Goal: Transaction & Acquisition: Purchase product/service

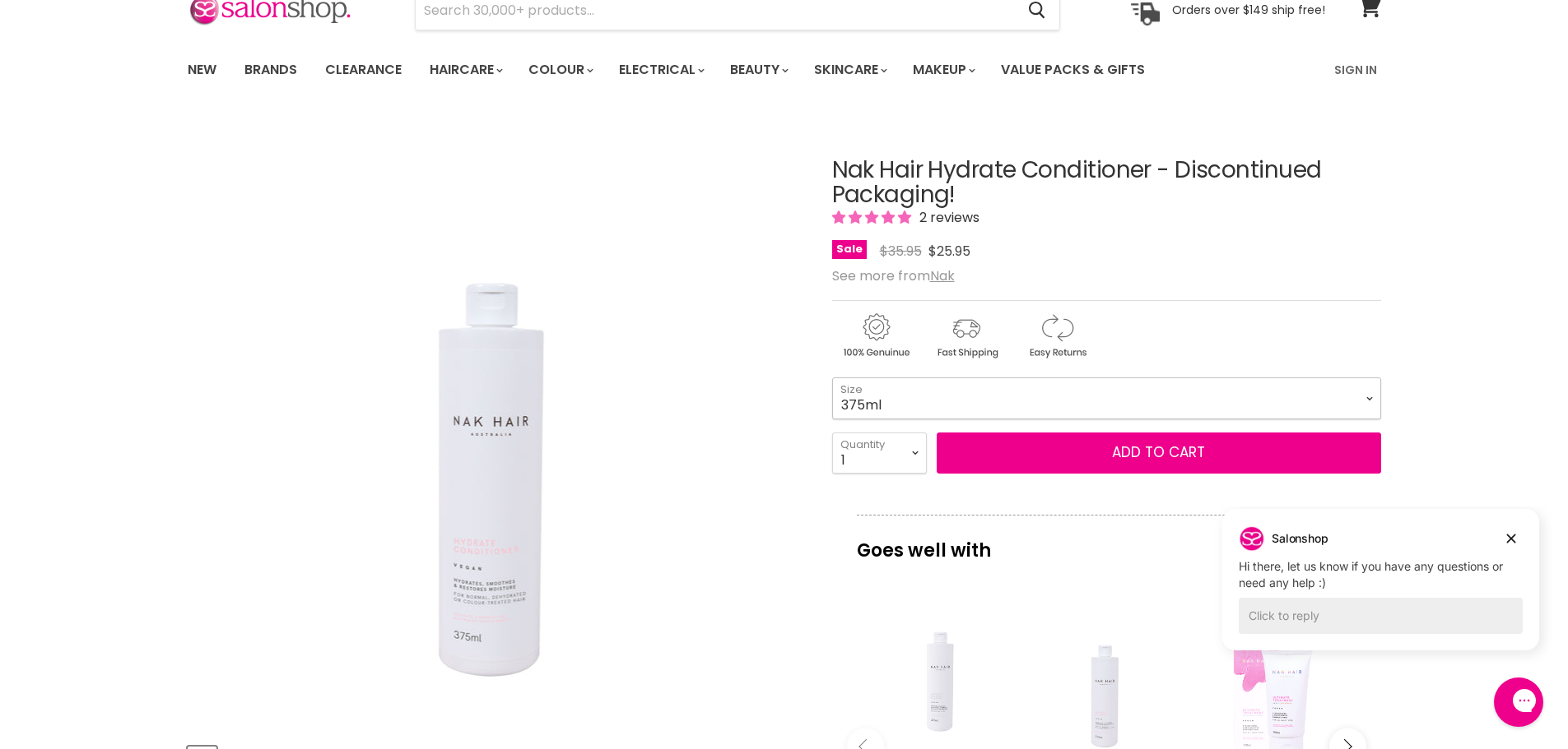
click at [1363, 395] on select "375ml" at bounding box center [1106, 398] width 549 height 41
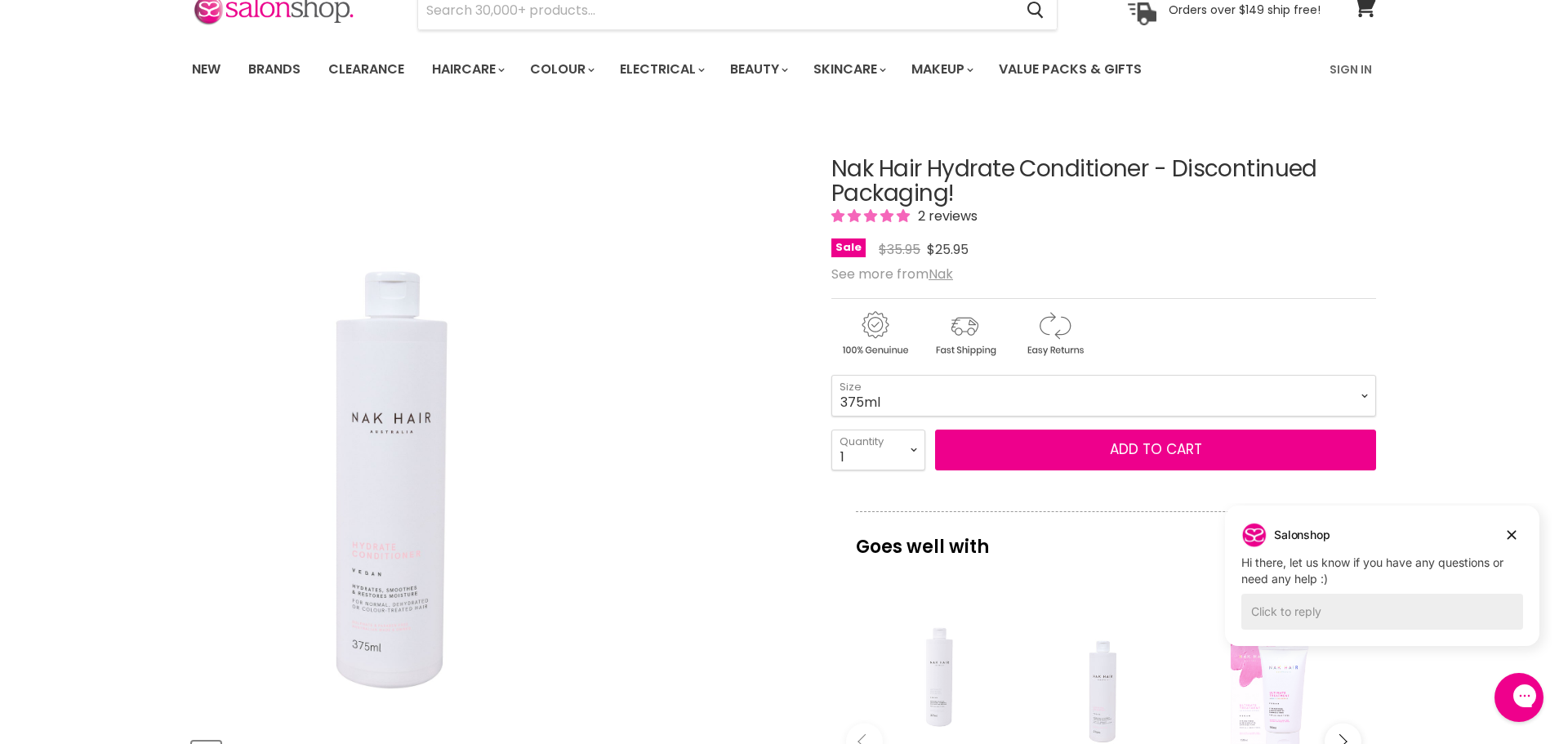
click at [685, 471] on img "Nak Hair Hydrate Conditioner - Discontinued Packaging! image. Click or Scroll t…" at bounding box center [497, 420] width 382 height 572
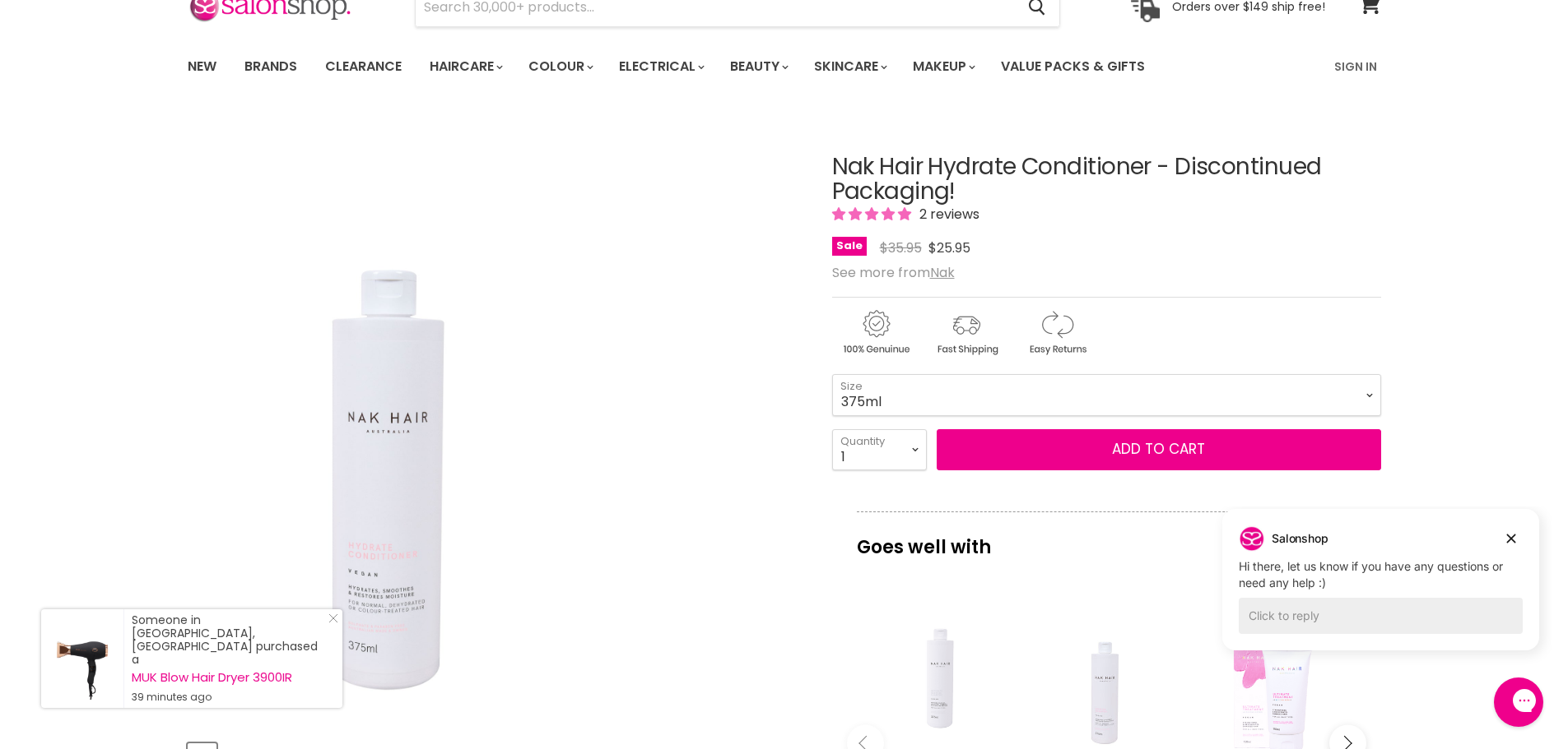
scroll to position [82, 0]
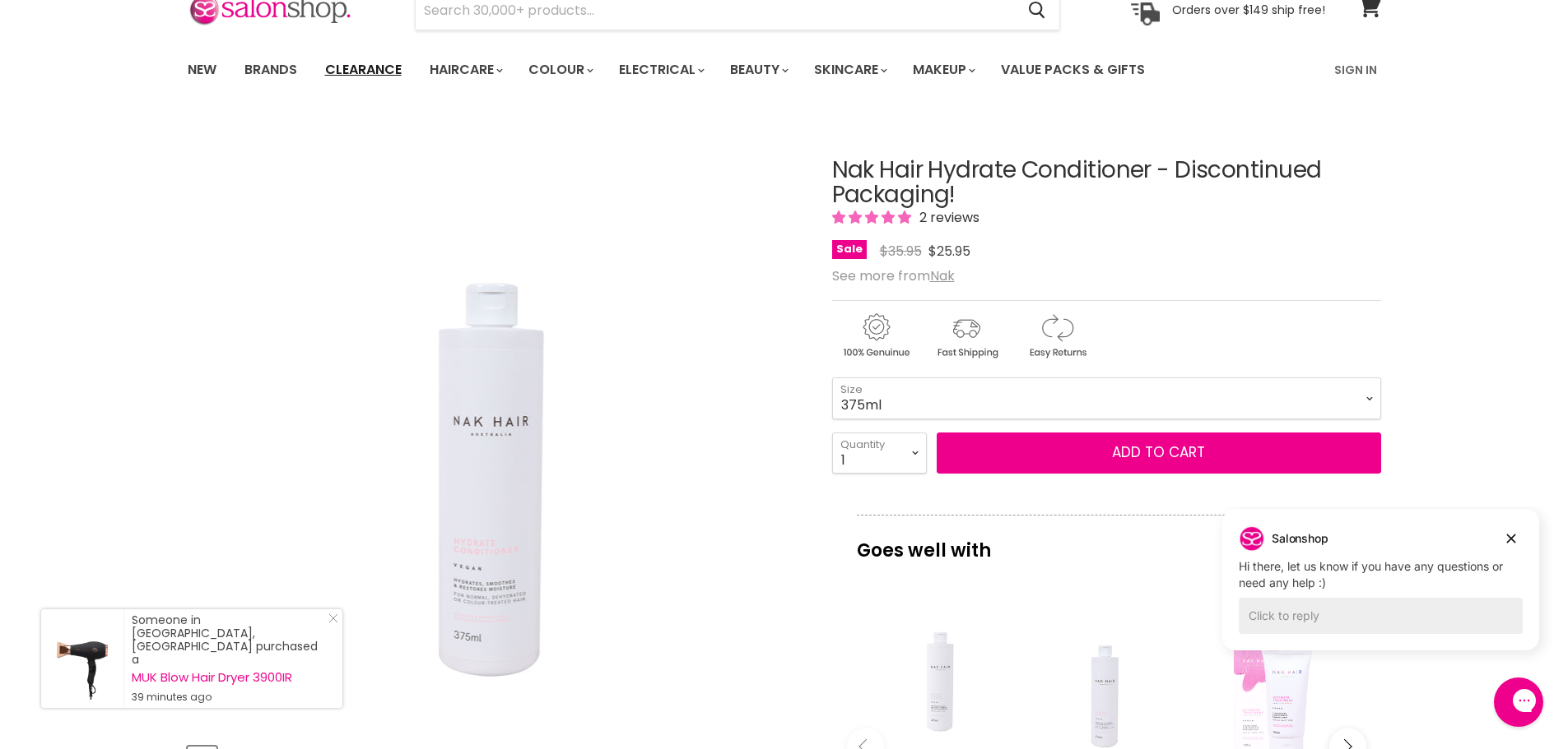
click at [351, 68] on link "Clearance" at bounding box center [363, 69] width 101 height 35
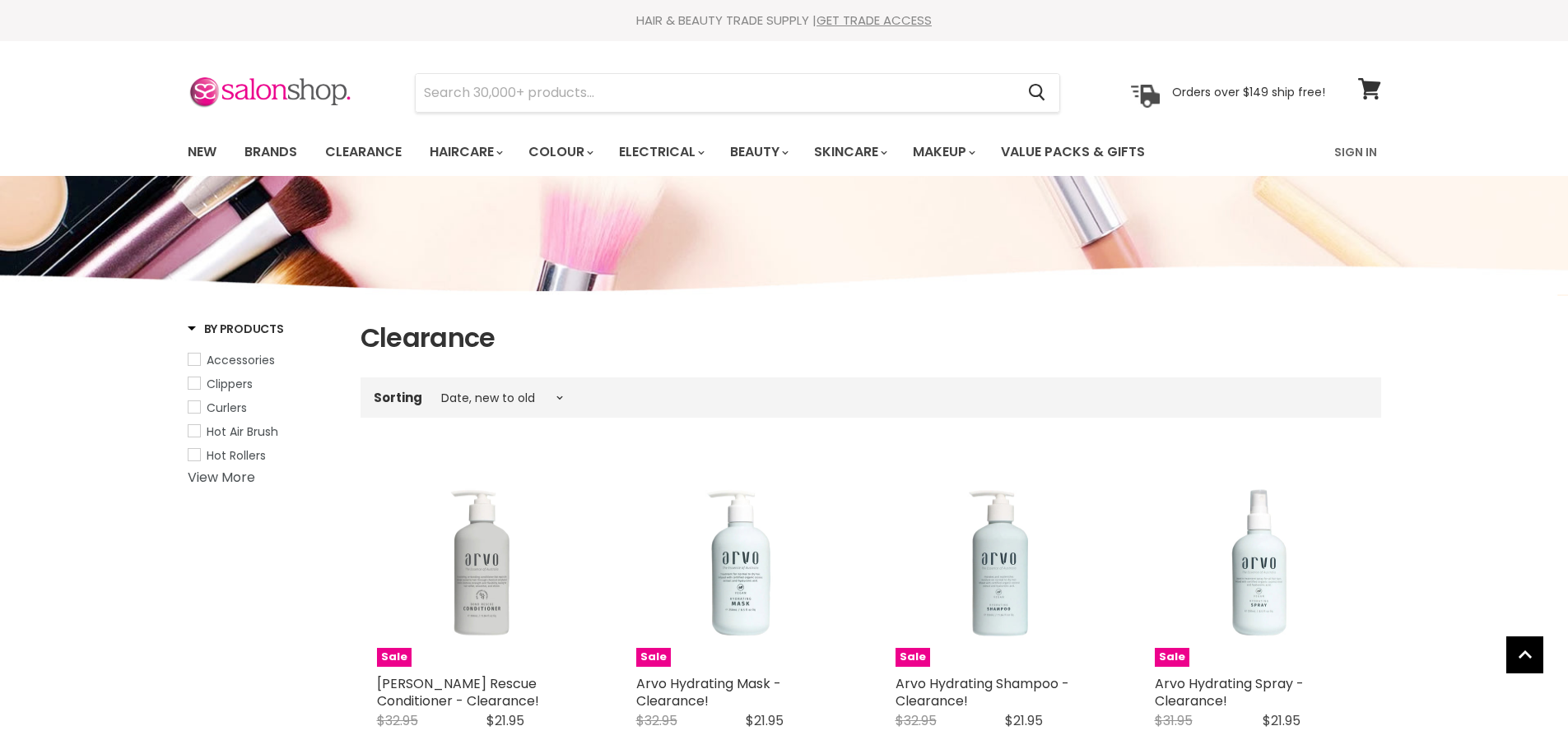
select select "created-descending"
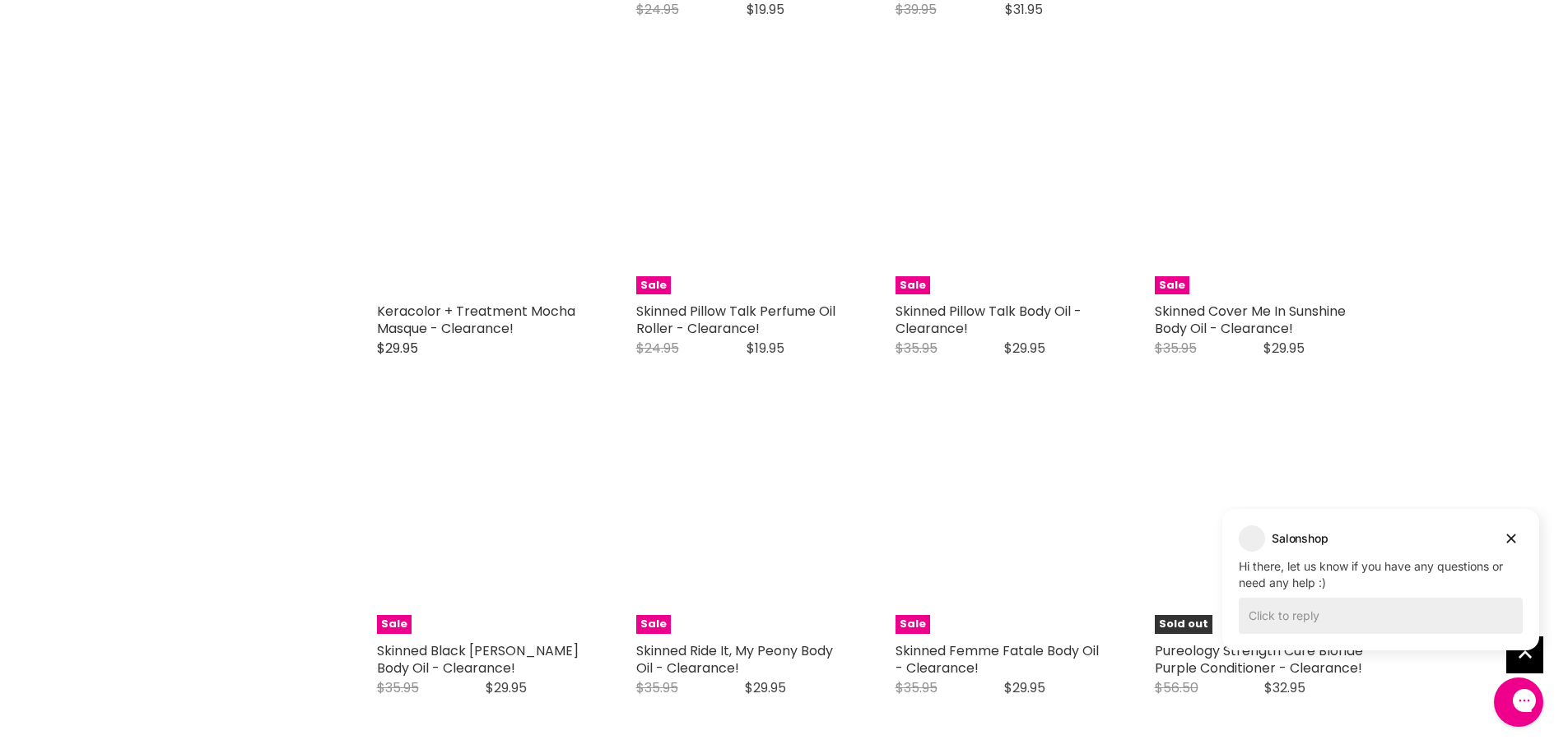
scroll to position [3454, 0]
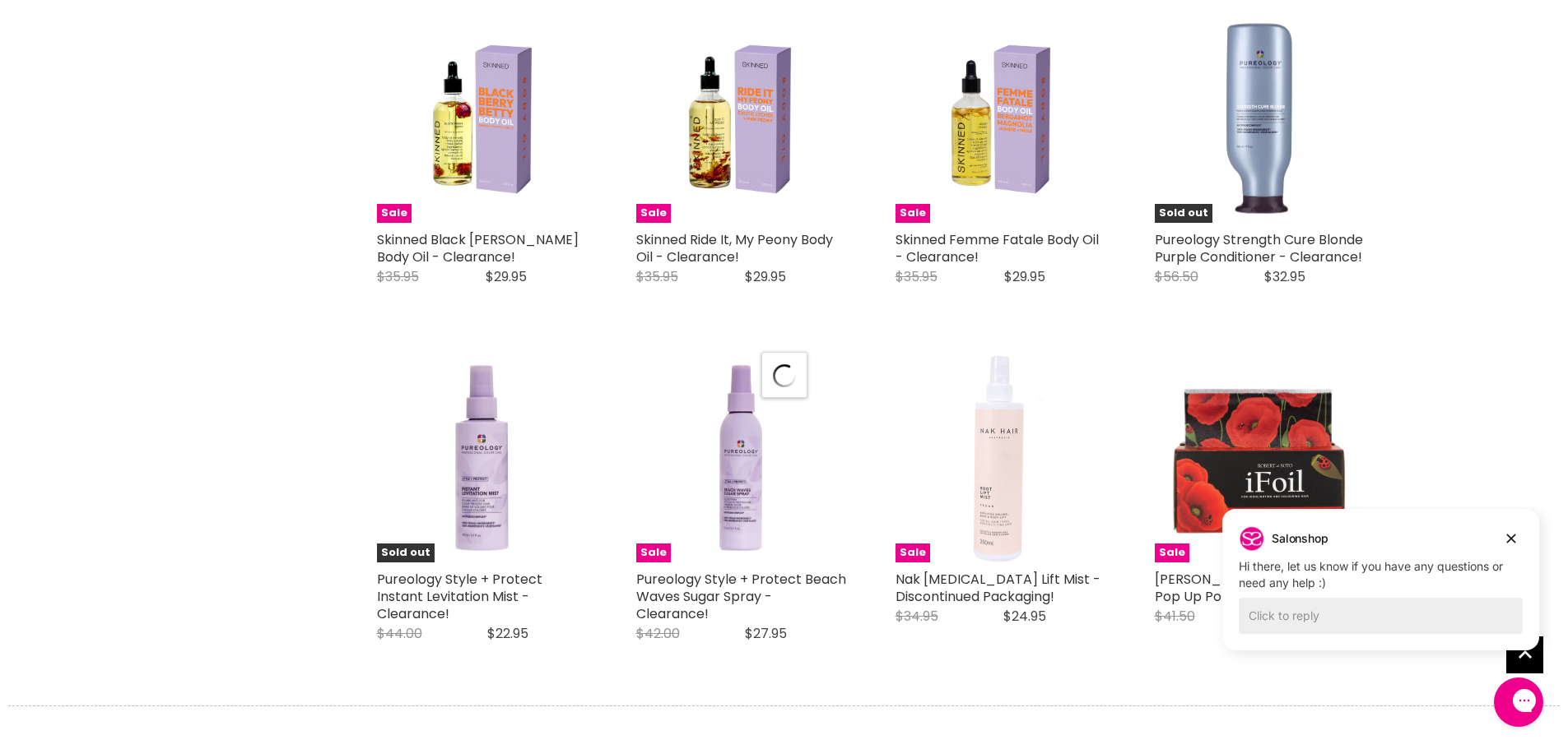
scroll to position [3947, 0]
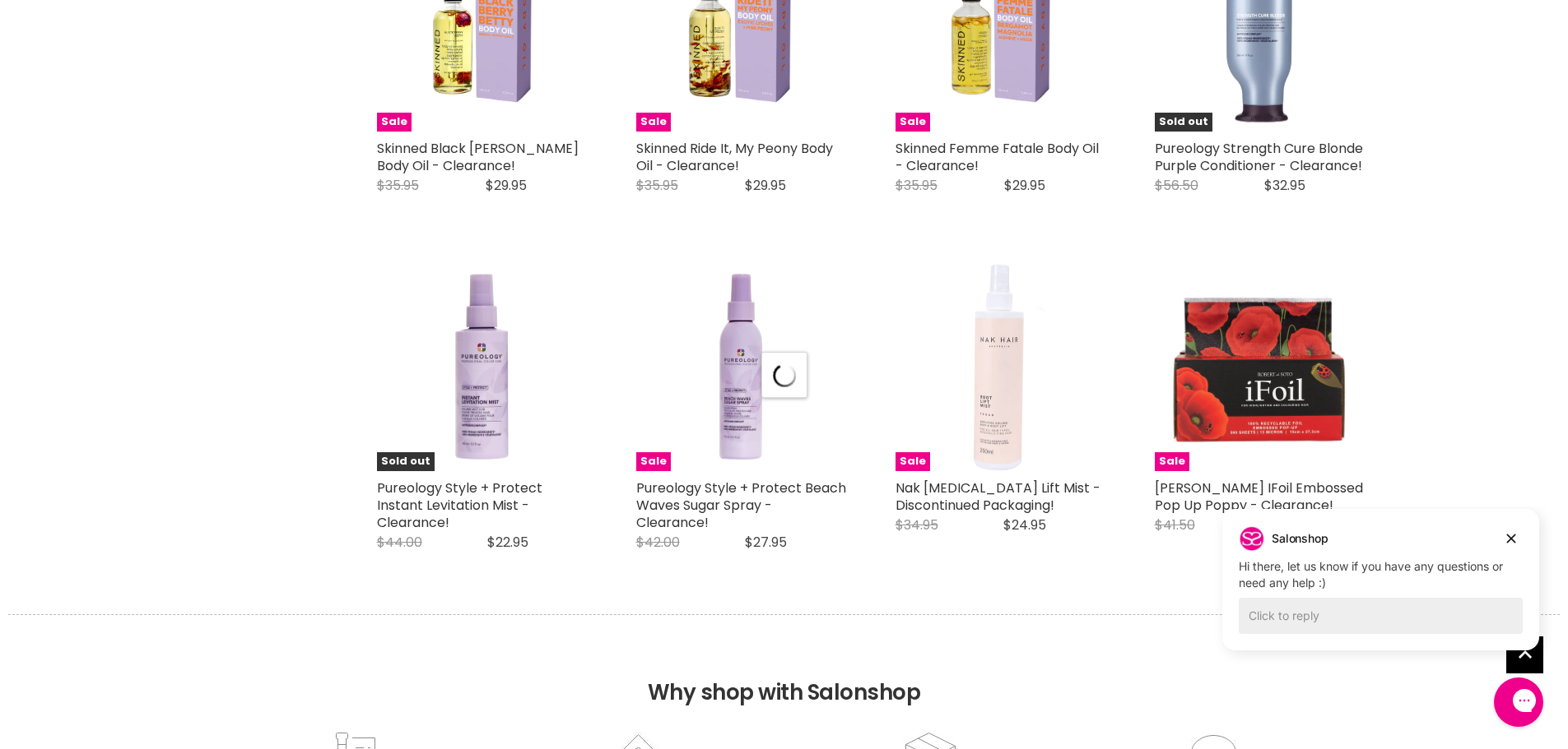
select select "created-descending"
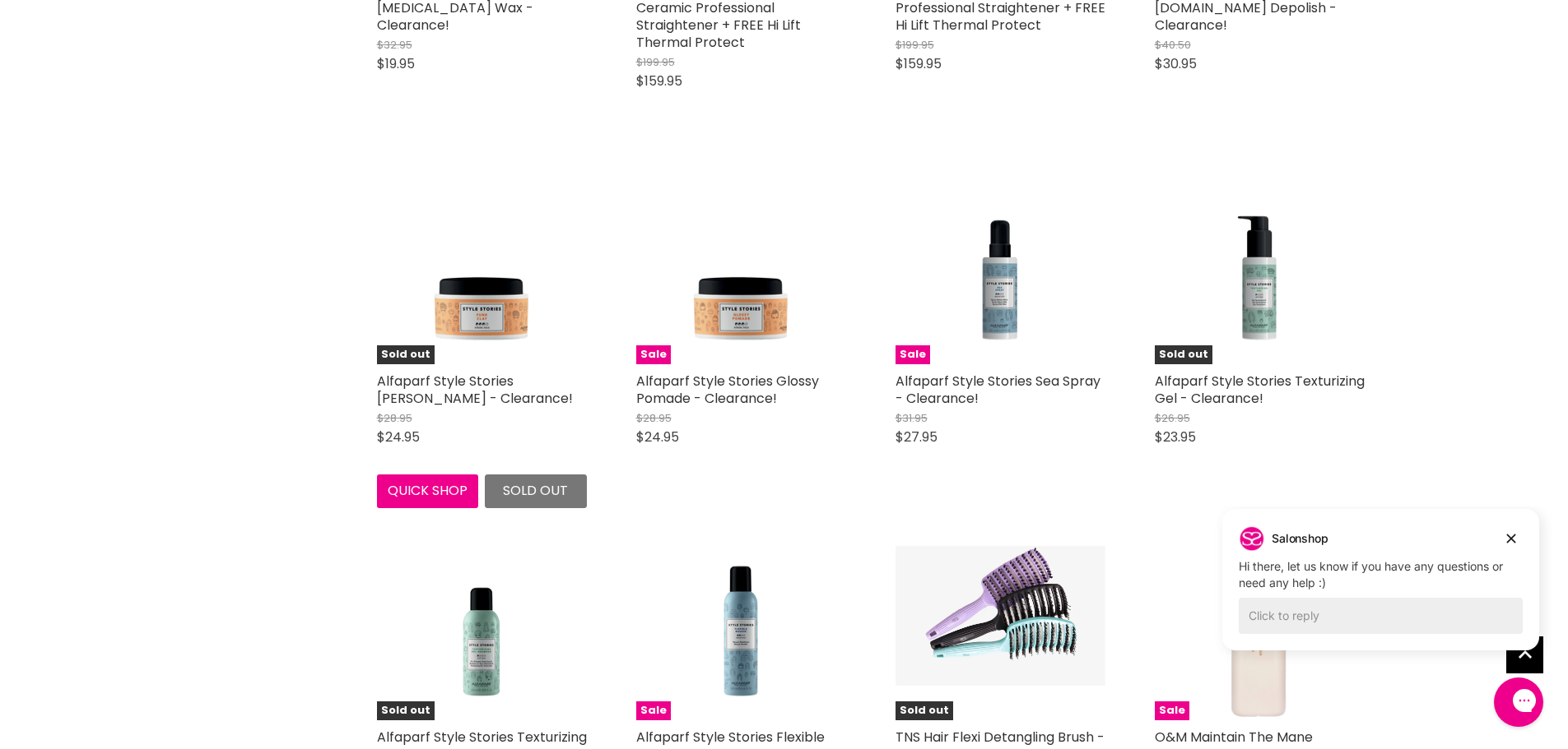
scroll to position [6085, 0]
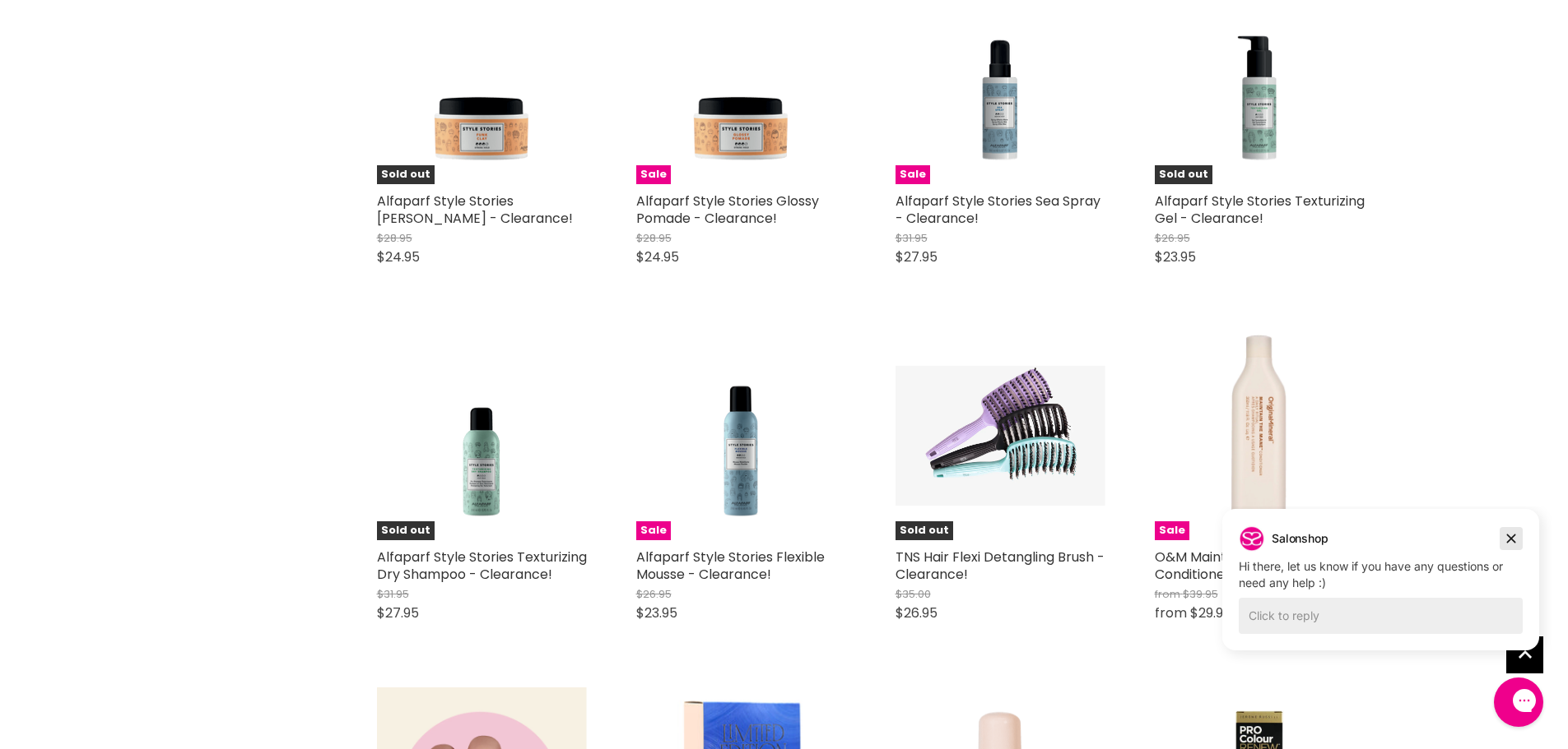
click at [1505, 534] on icon "Dismiss campaign" at bounding box center [1511, 538] width 17 height 20
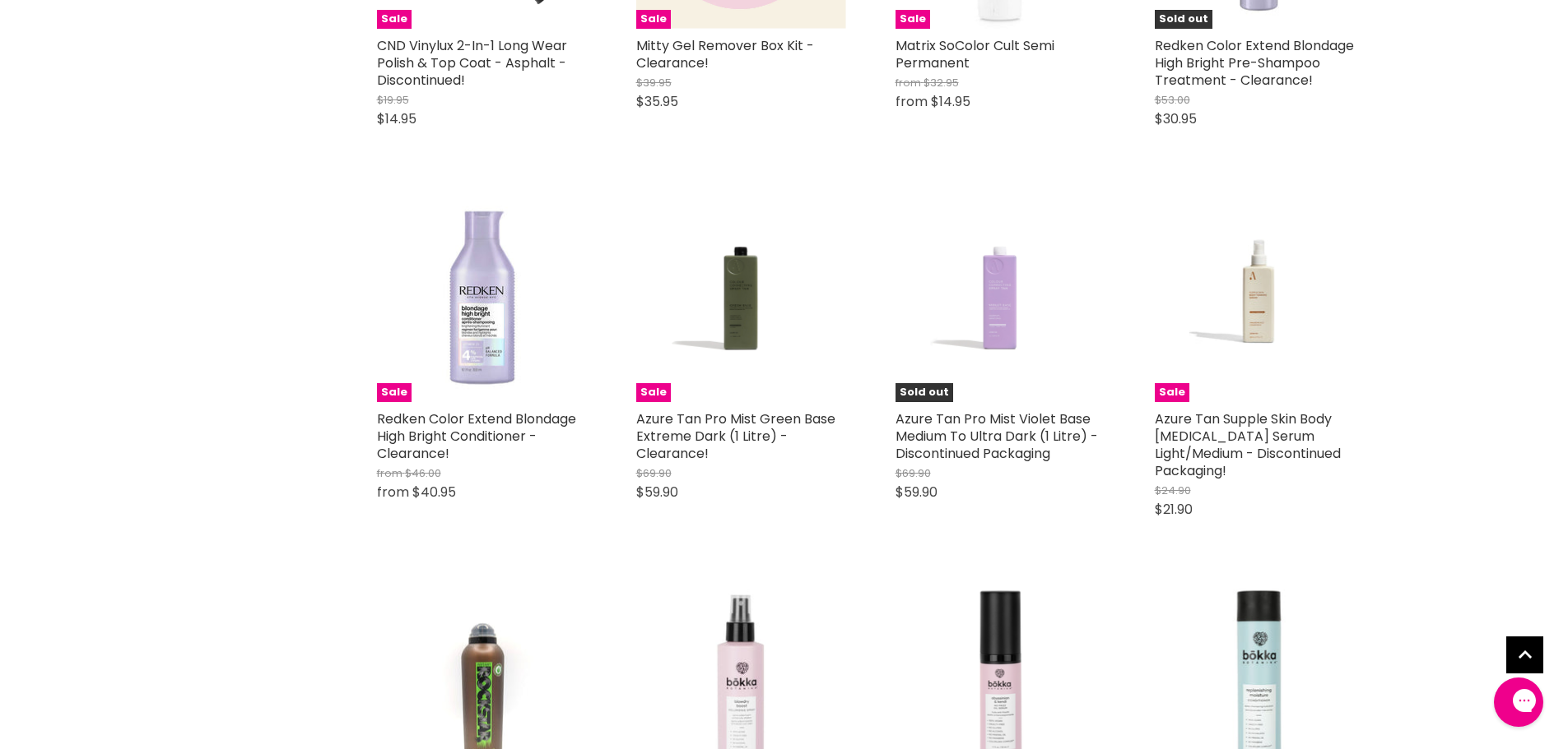
scroll to position [8141, 0]
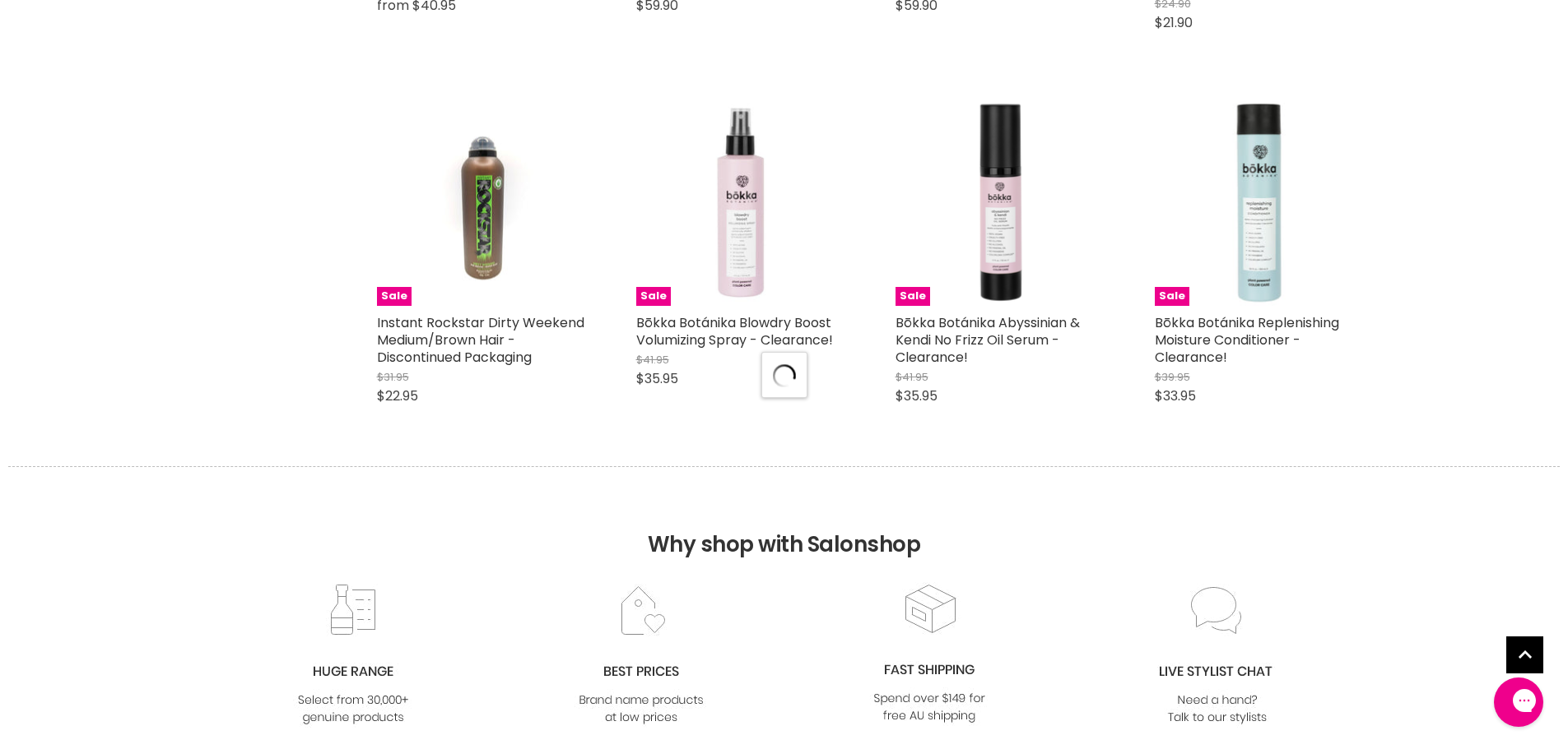
select select "created-descending"
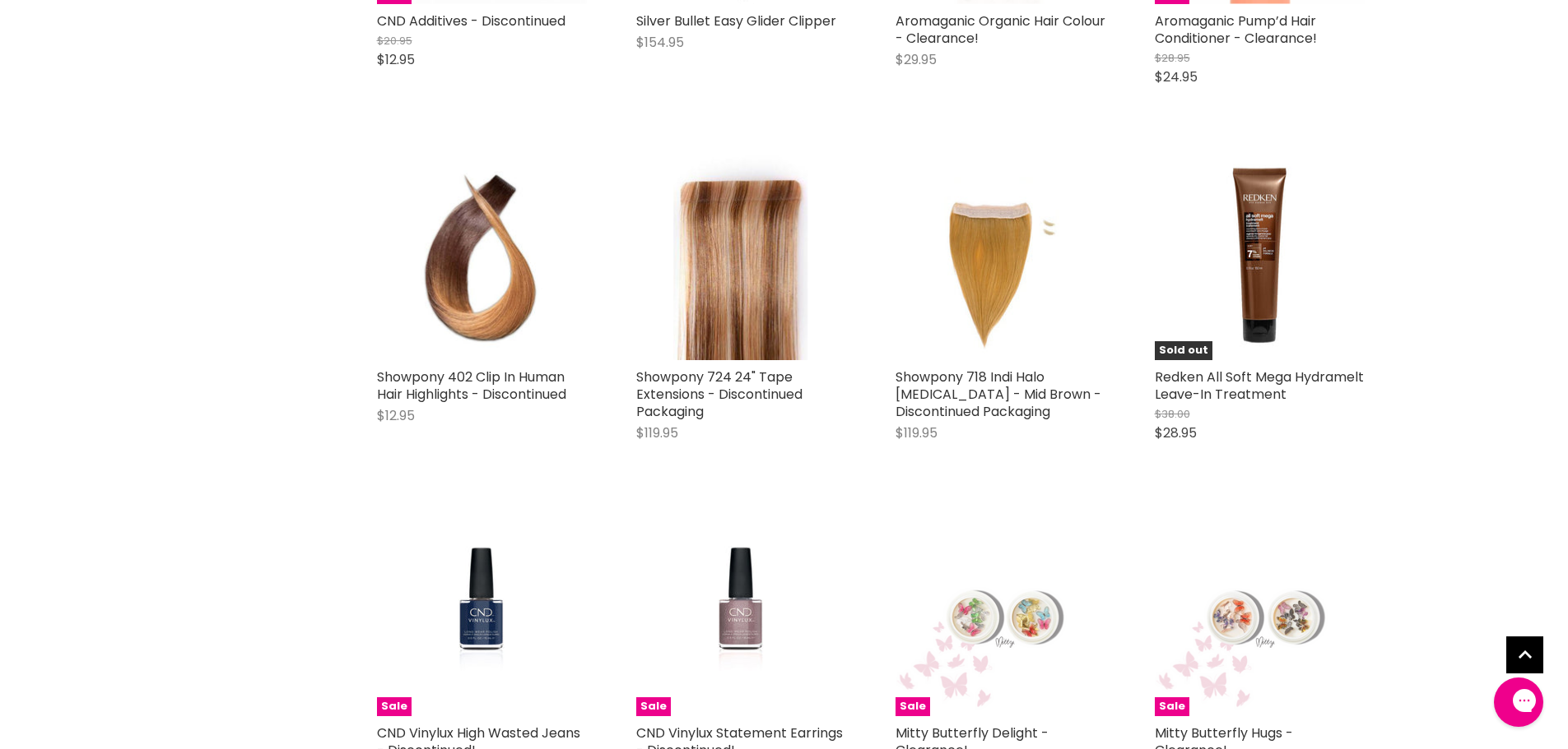
scroll to position [11431, 0]
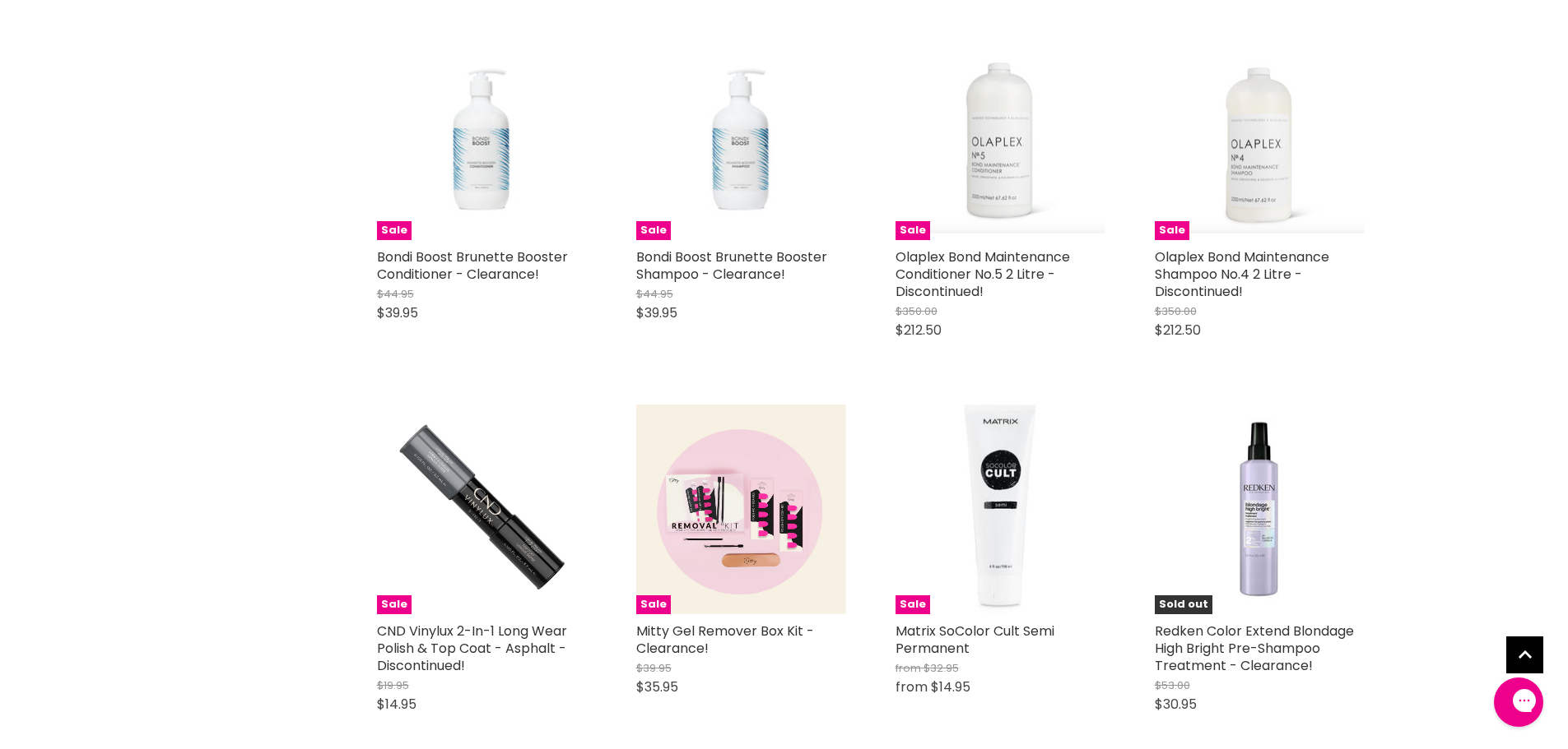
scroll to position [0, 0]
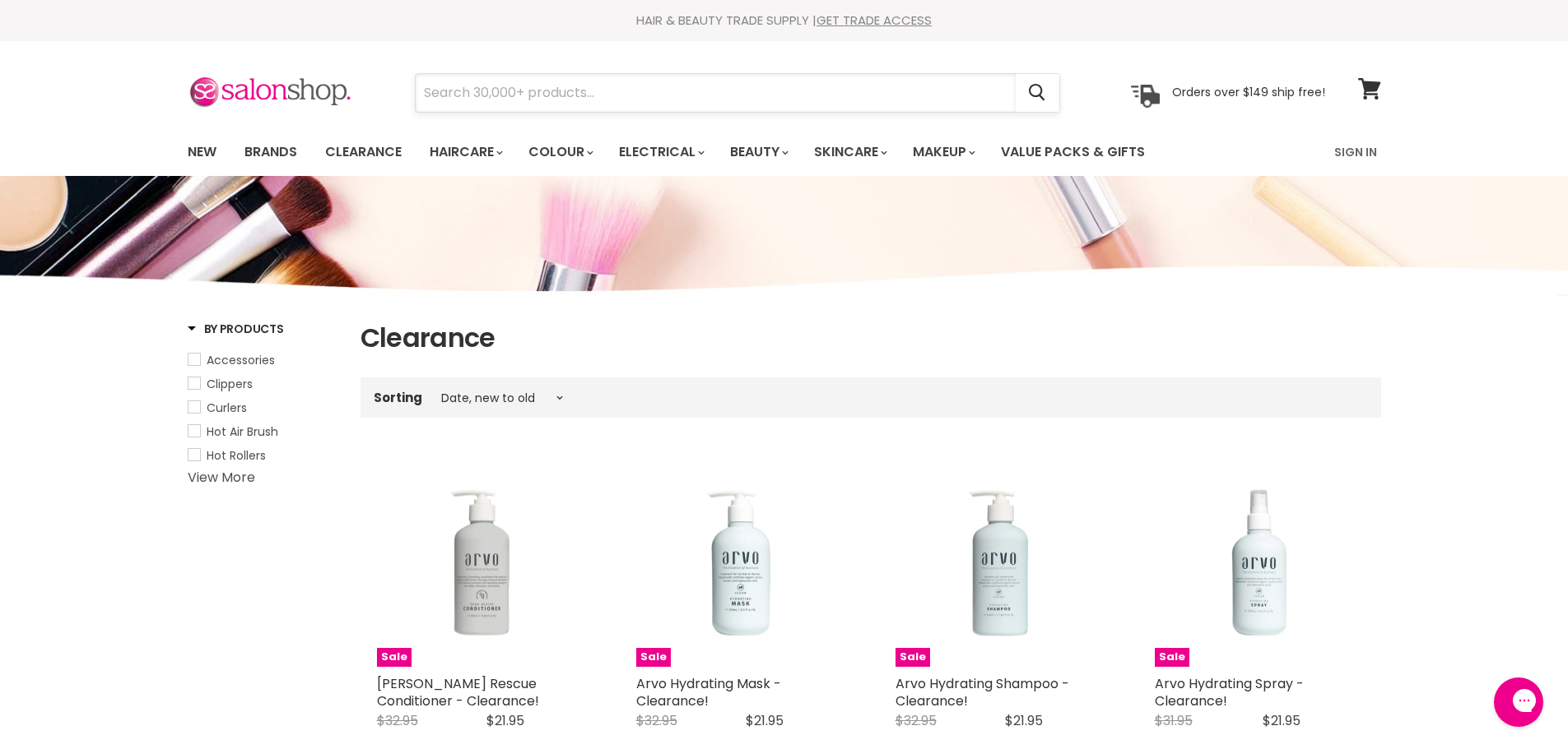
click at [477, 94] on input "Search" at bounding box center [715, 92] width 600 height 38
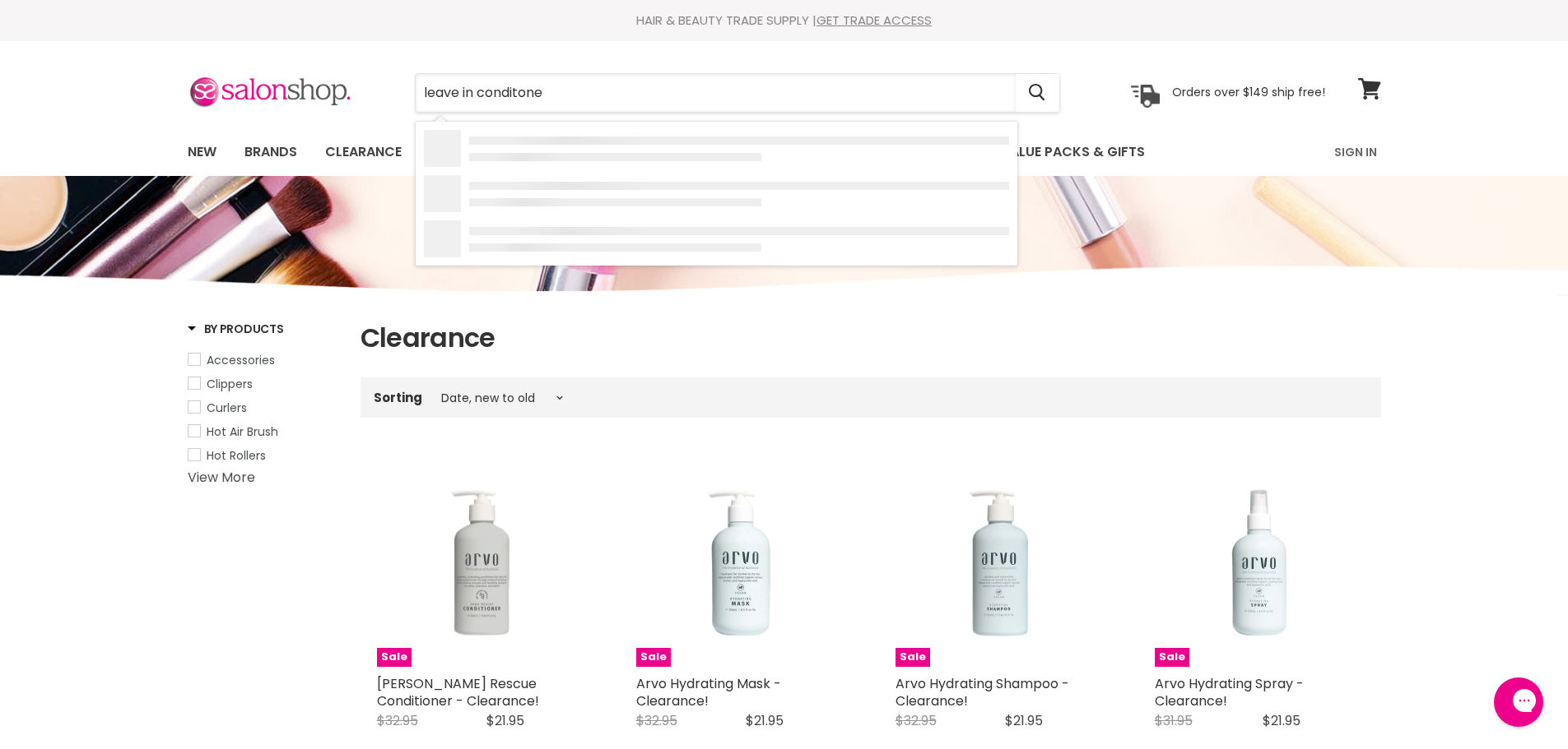
type input "leave in conditoner"
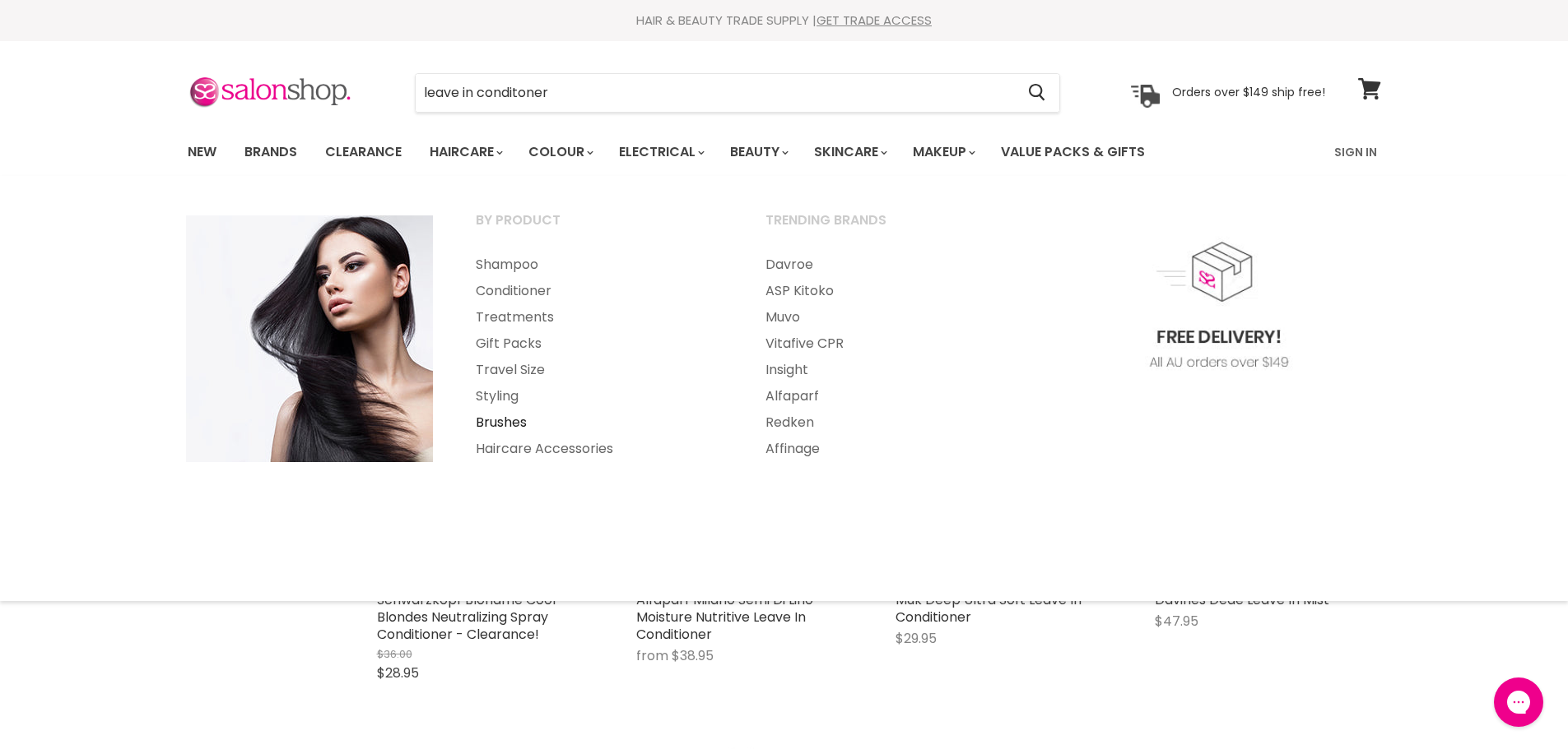
click at [494, 420] on link "Brushes" at bounding box center [598, 423] width 287 height 26
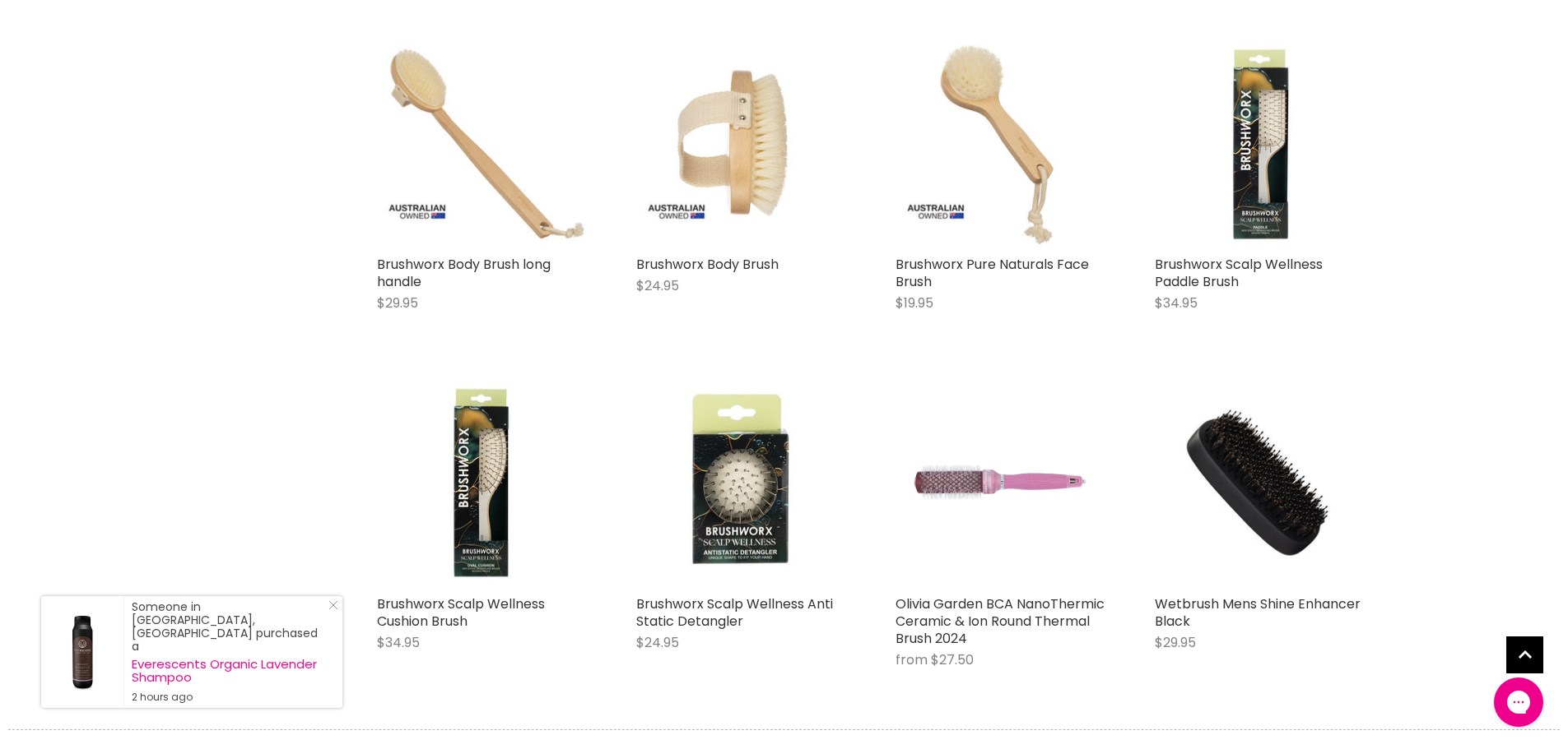
scroll to position [3865, 0]
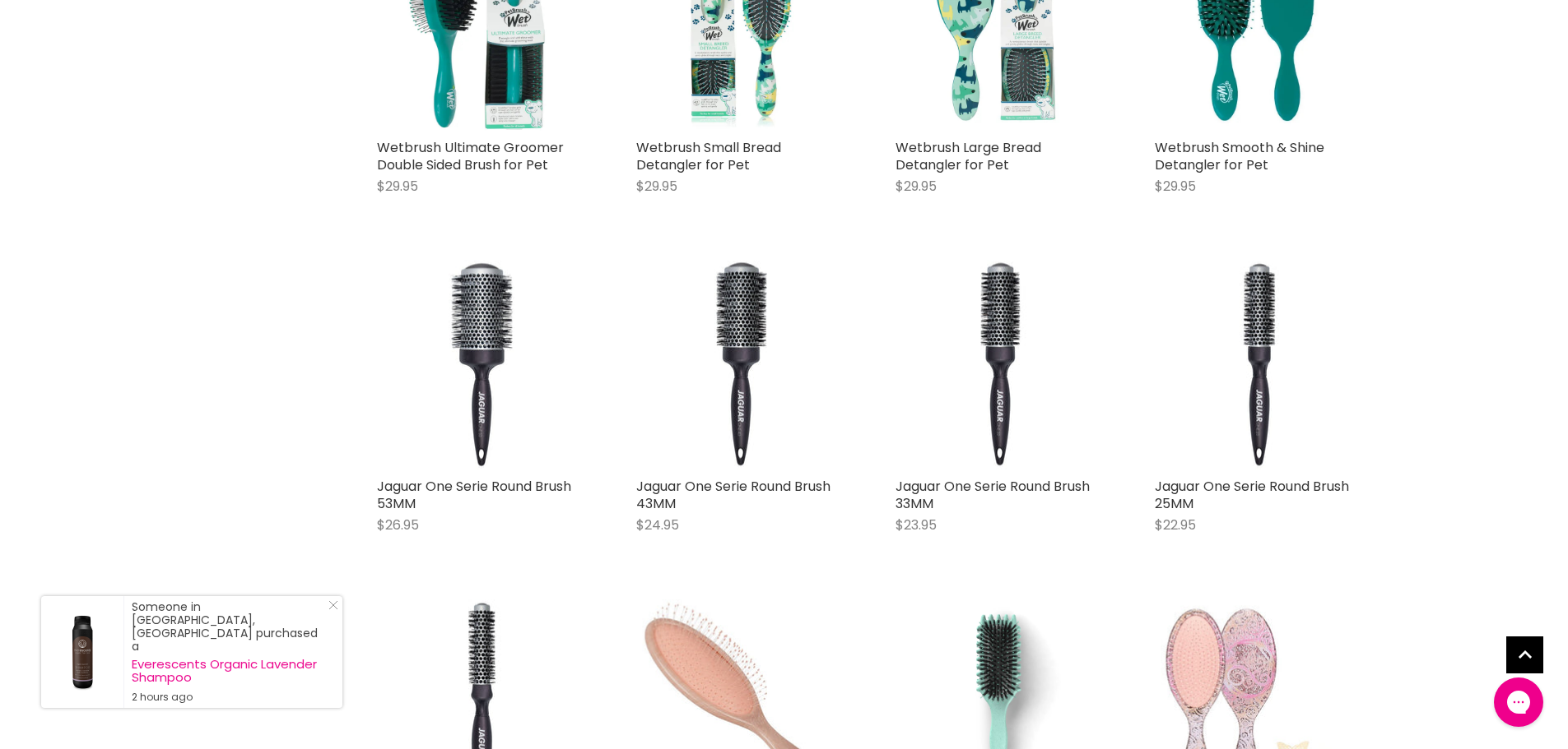
scroll to position [4769, 0]
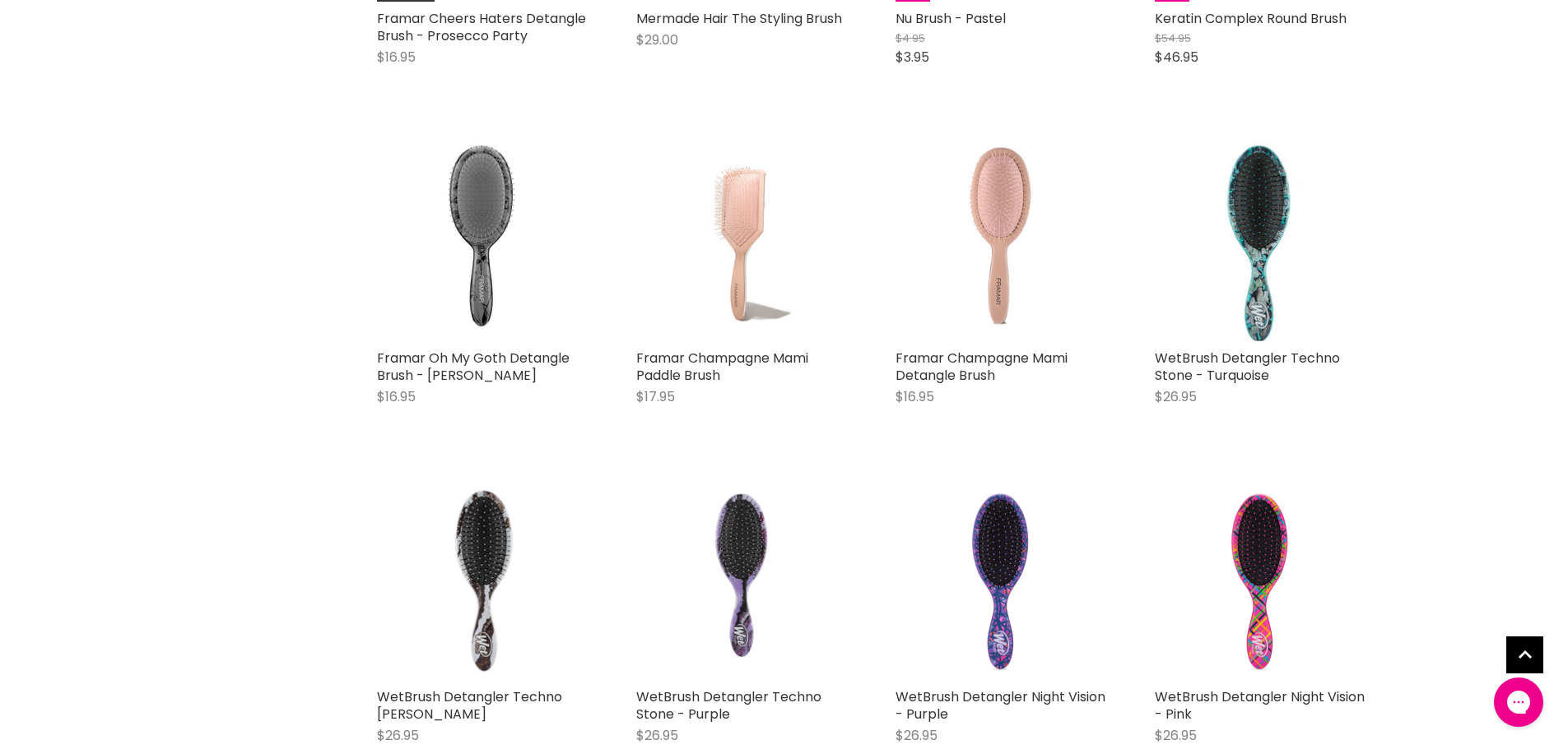
scroll to position [12006, 0]
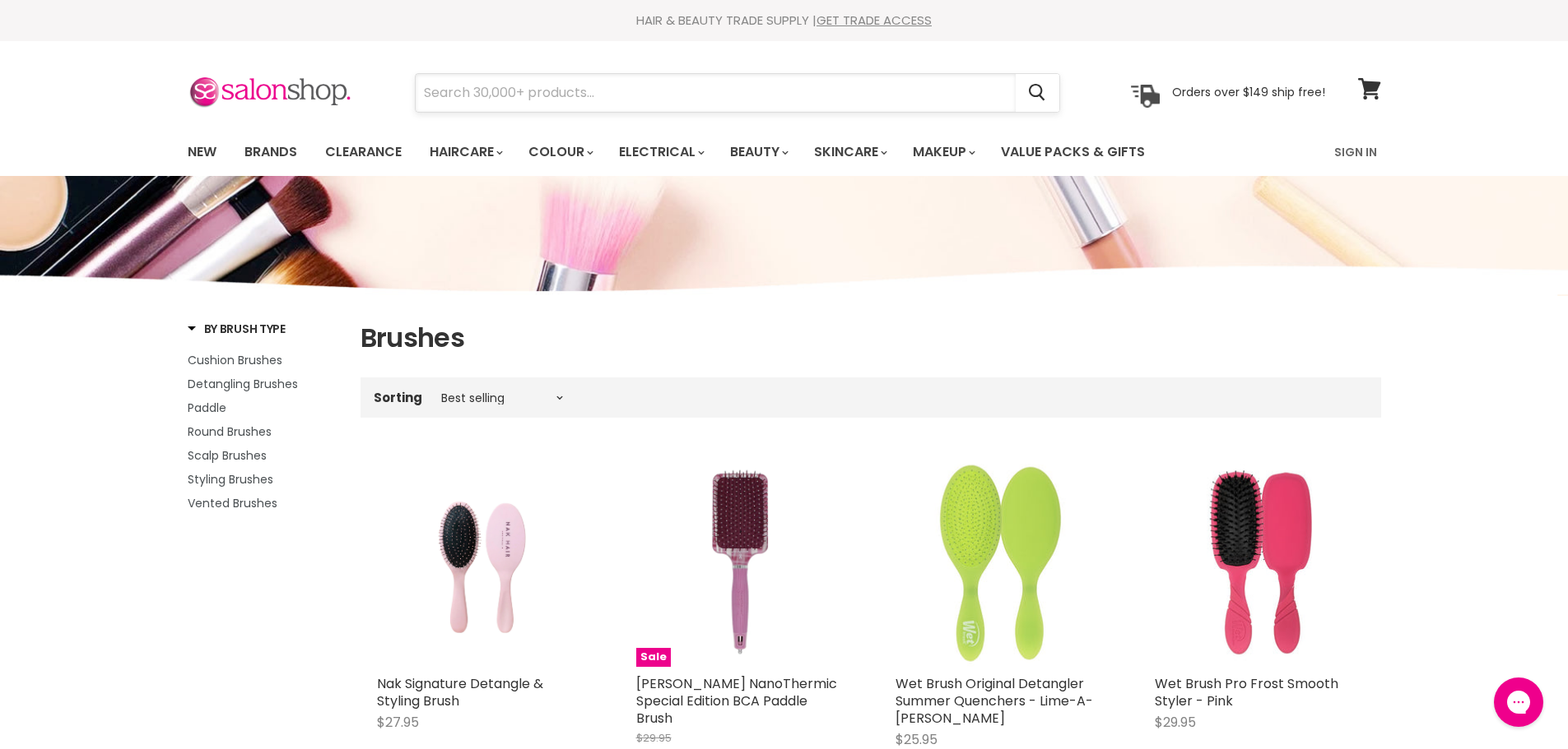
click at [456, 87] on input "Search" at bounding box center [715, 92] width 600 height 38
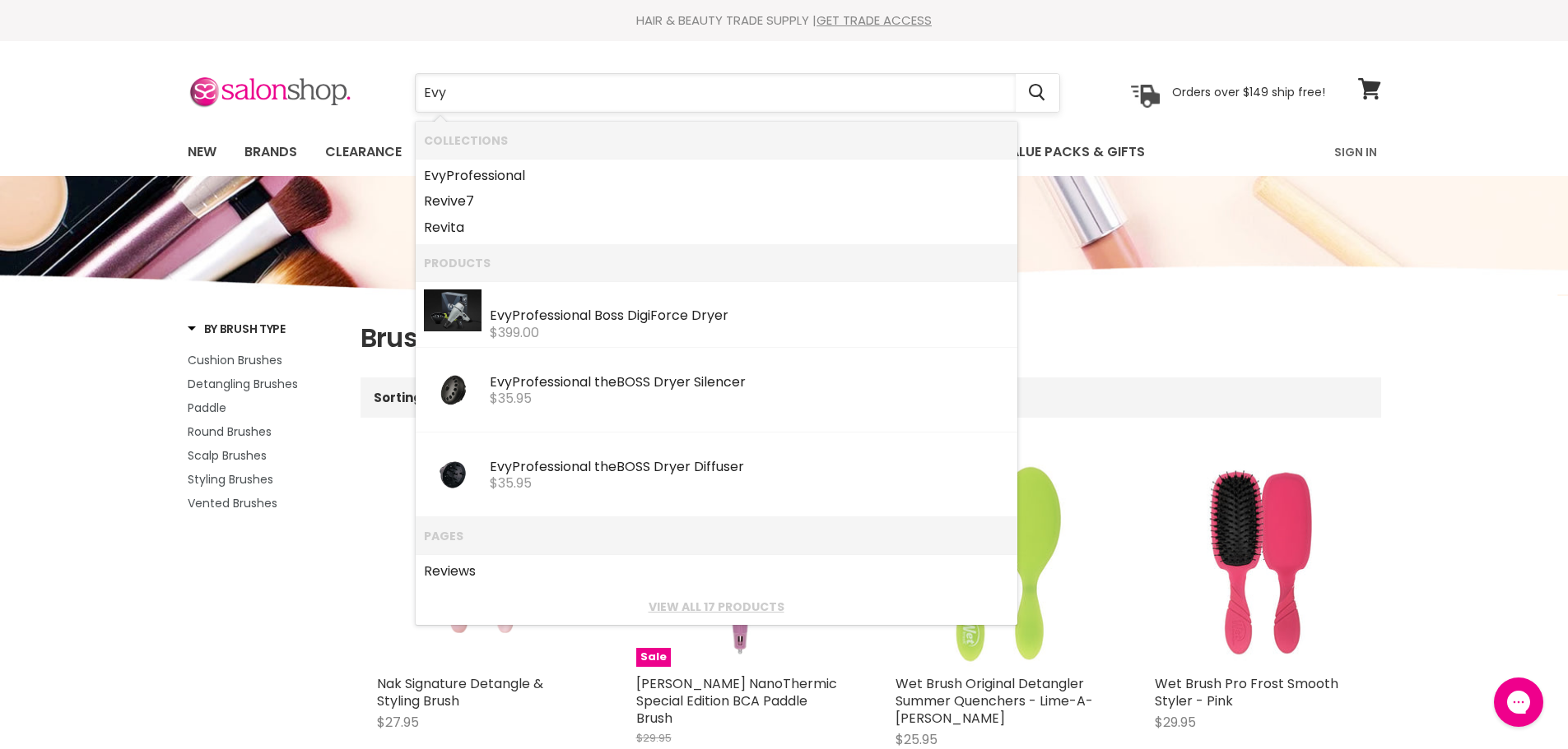
type input "Evy"
click at [521, 160] on li "Evy Professional" at bounding box center [716, 173] width 601 height 31
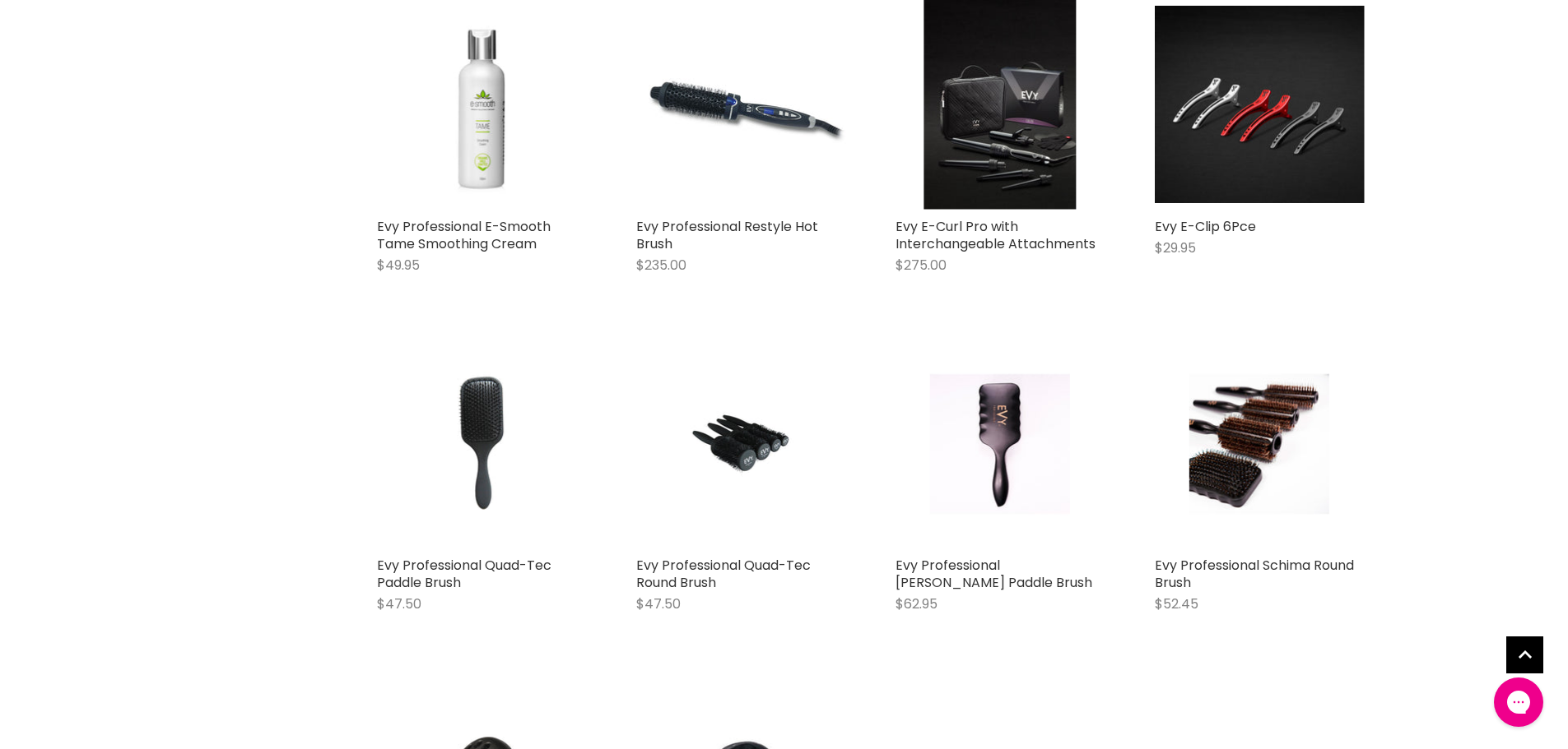
scroll to position [1069, 0]
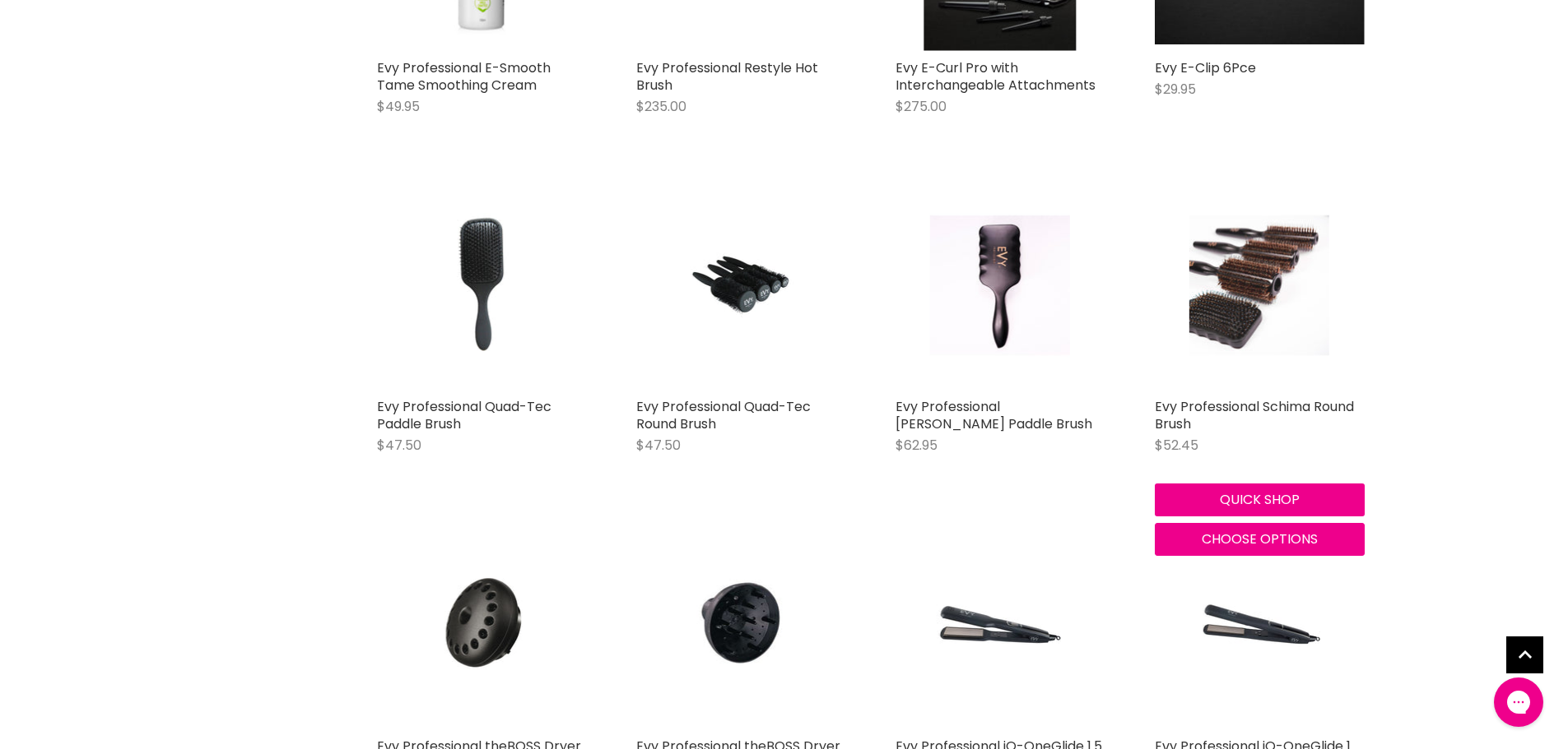
click at [1268, 305] on img "Main content" at bounding box center [1259, 284] width 140 height 210
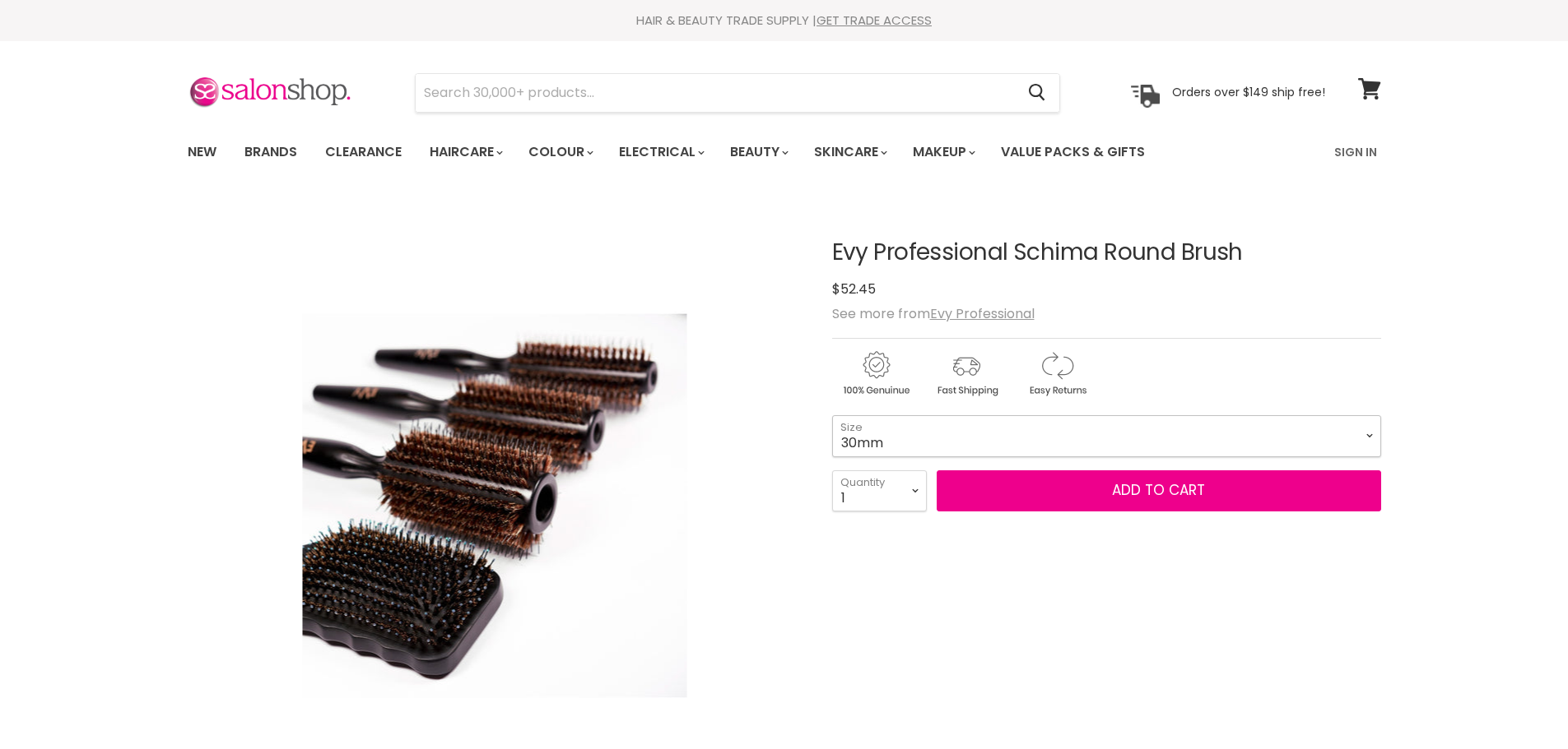
drag, startPoint x: 0, startPoint y: 0, endPoint x: 1180, endPoint y: 430, distance: 1255.9
click at [1180, 430] on select "30mm 25mm 40mm" at bounding box center [1106, 436] width 549 height 41
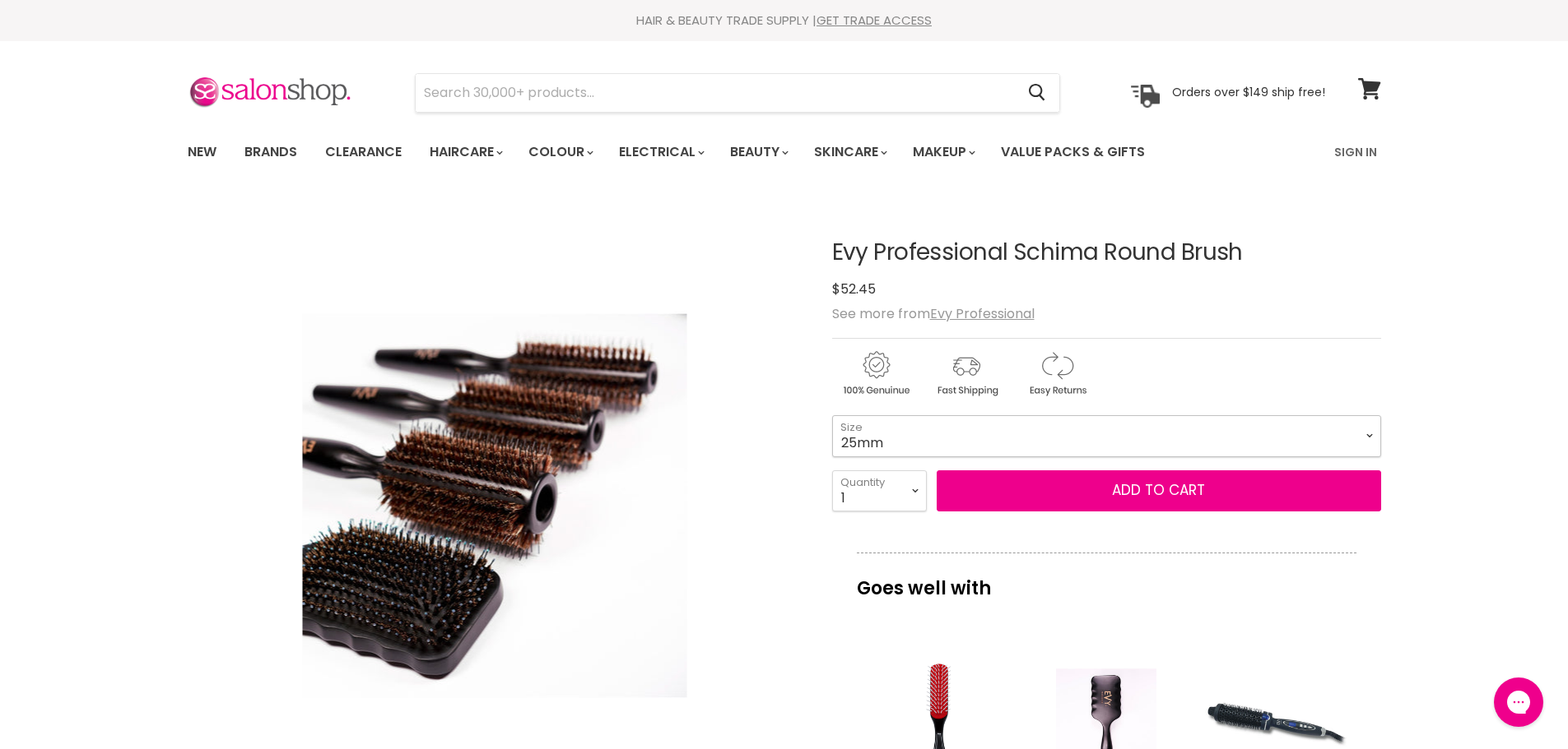
click at [832, 415] on select "30mm 25mm 40mm" at bounding box center [1106, 436] width 549 height 41
select select "25mm"
click at [999, 437] on select "30mm 25mm 40mm" at bounding box center [1106, 436] width 549 height 41
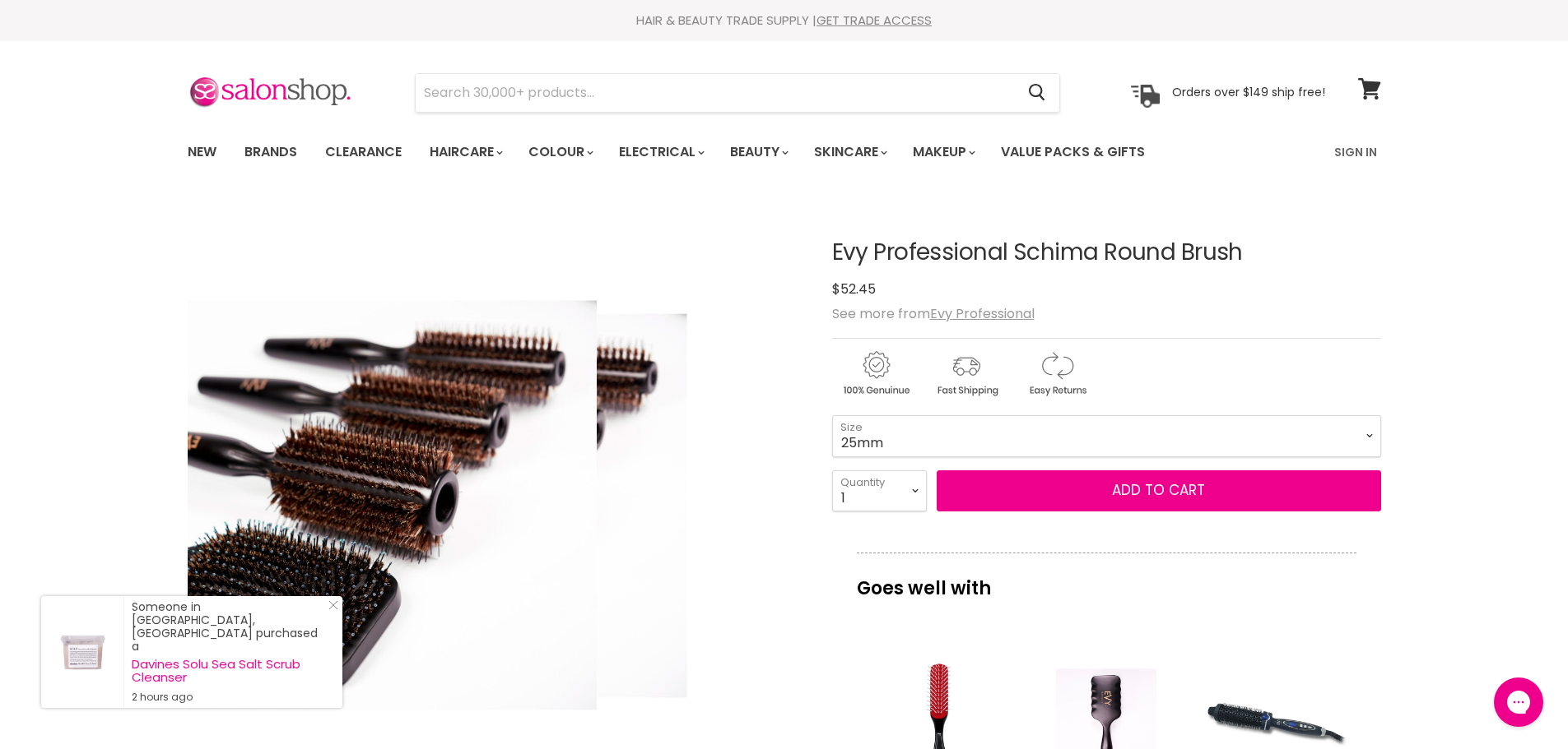
click at [720, 531] on div "Click or scroll to zoom Tap or pinch to zoom" at bounding box center [495, 506] width 615 height 615
